Goal: Task Accomplishment & Management: Complete application form

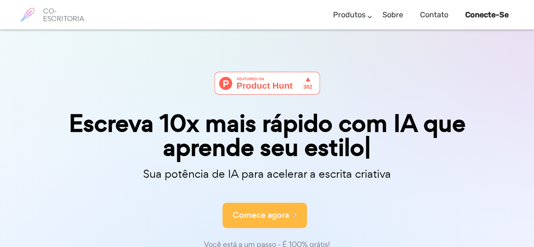
click at [235, 217] on font "Comece agora" at bounding box center [261, 214] width 57 height 11
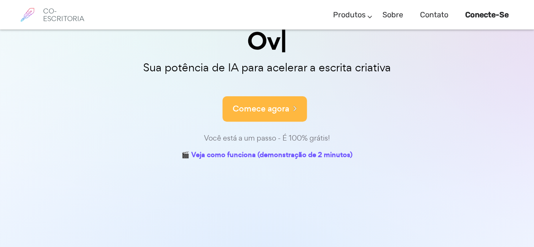
scroll to position [46, 0]
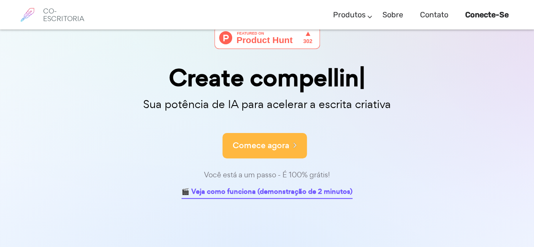
click at [274, 189] on font "🎬 Veja como funciona (demonstração de 2 minutos)" at bounding box center [266, 192] width 171 height 10
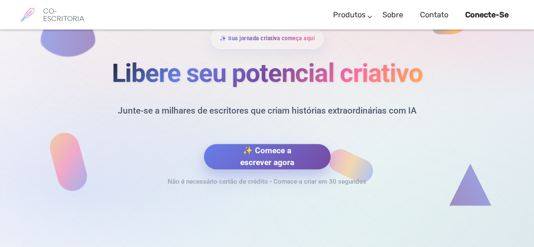
scroll to position [3688, 0]
click at [273, 147] on font "✨ Comece a escrever agora" at bounding box center [267, 156] width 54 height 22
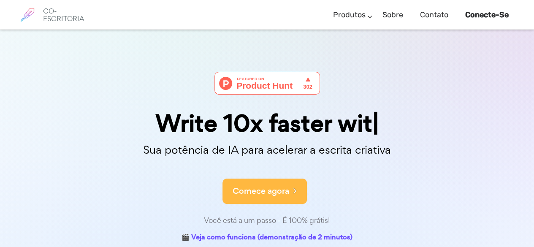
click at [257, 189] on font "Comece agora" at bounding box center [261, 190] width 57 height 11
